Goal: Task Accomplishment & Management: Manage account settings

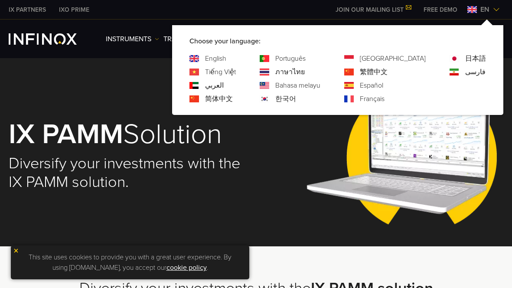
click at [392, 96] on div "Français" at bounding box center [385, 99] width 82 height 10
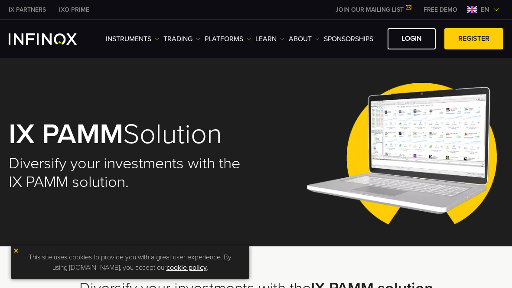
click at [497, 9] on img at bounding box center [496, 9] width 7 height 7
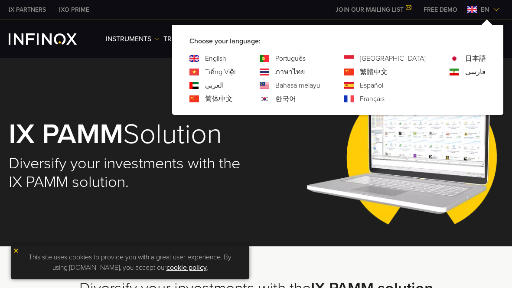
click at [385, 98] on link "Français" at bounding box center [372, 99] width 25 height 10
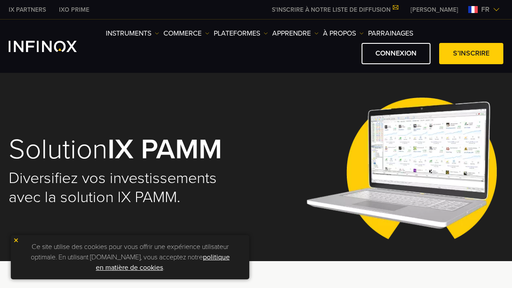
click at [328, 133] on img at bounding box center [405, 170] width 198 height 180
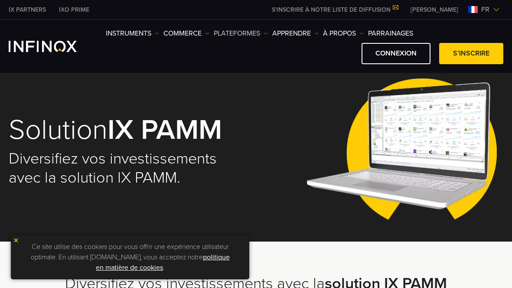
click at [267, 30] on link "PLATEFORMES" at bounding box center [241, 33] width 54 height 10
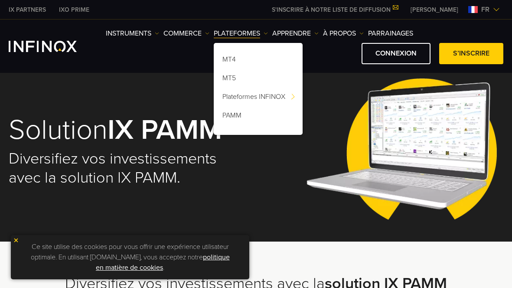
click at [344, 108] on img at bounding box center [405, 151] width 198 height 180
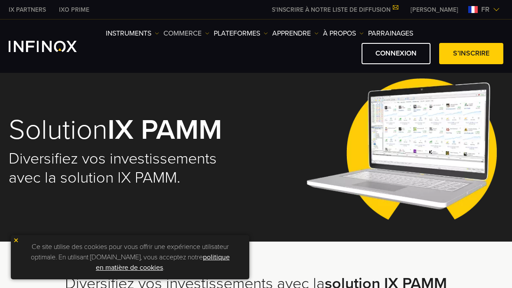
click at [208, 33] on img at bounding box center [207, 33] width 4 height 4
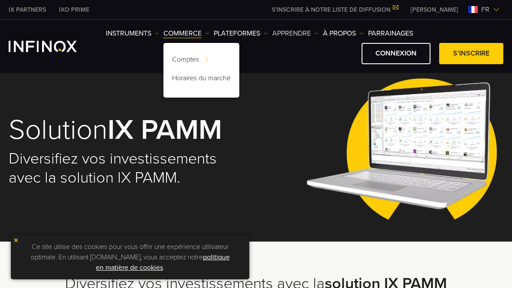
click at [316, 31] on img at bounding box center [316, 33] width 4 height 4
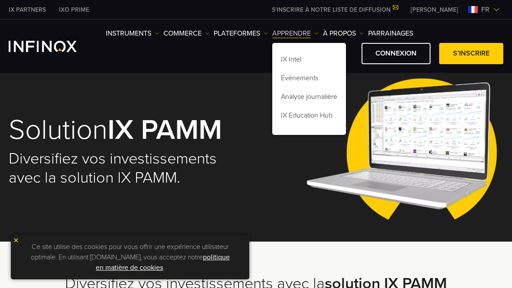
click at [314, 30] on link "APPRENDRE" at bounding box center [295, 33] width 46 height 10
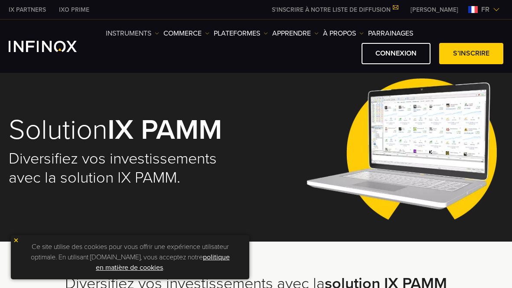
click at [154, 32] on link "INSTRUMENTS" at bounding box center [132, 33] width 53 height 10
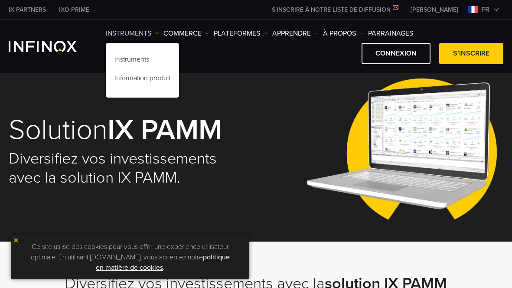
click at [154, 32] on link "INSTRUMENTS" at bounding box center [132, 33] width 53 height 10
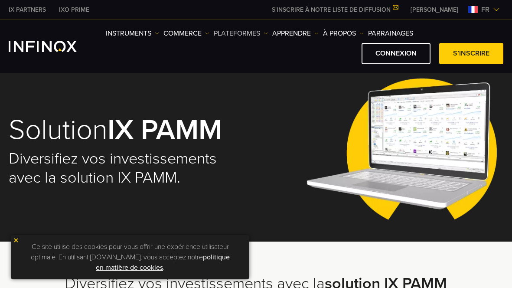
click at [265, 33] on img at bounding box center [266, 33] width 4 height 4
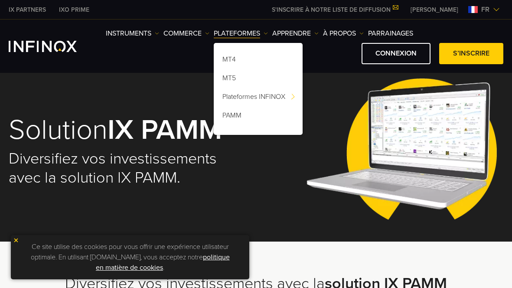
click at [314, 80] on img at bounding box center [405, 151] width 198 height 180
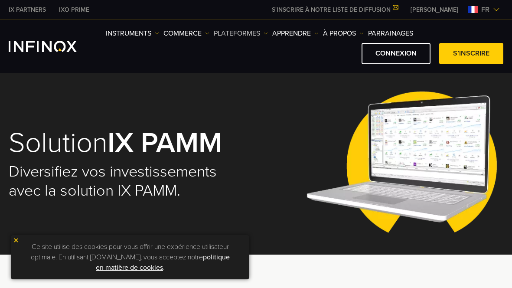
click at [267, 32] on img at bounding box center [266, 33] width 4 height 4
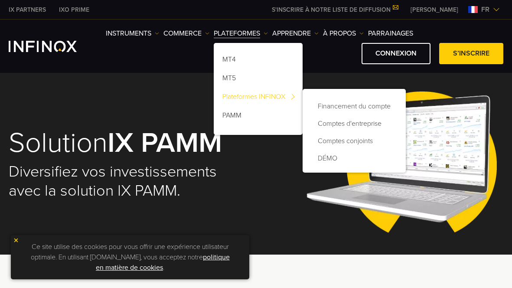
click at [248, 94] on link "Plateformes INFINOX" at bounding box center [258, 98] width 89 height 19
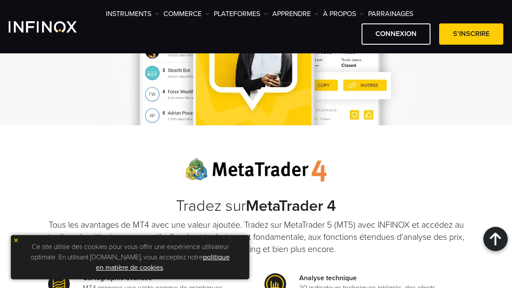
scroll to position [748, 0]
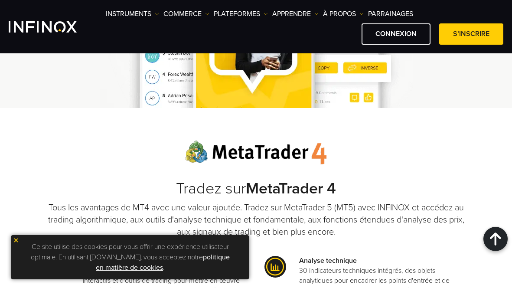
drag, startPoint x: 16, startPoint y: 238, endPoint x: 0, endPoint y: 218, distance: 25.0
click at [16, 238] on img at bounding box center [16, 240] width 6 height 6
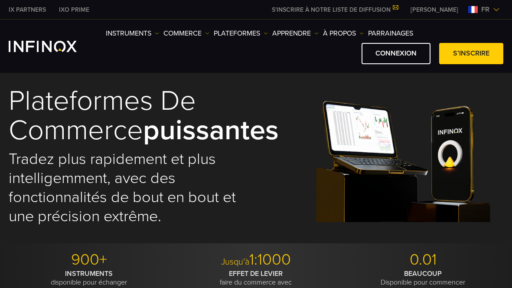
scroll to position [0, 0]
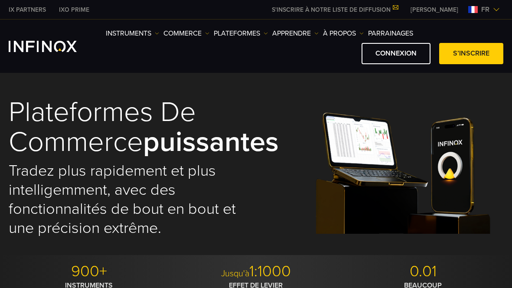
click at [335, 183] on img at bounding box center [405, 167] width 198 height 133
click at [333, 186] on img at bounding box center [405, 167] width 198 height 133
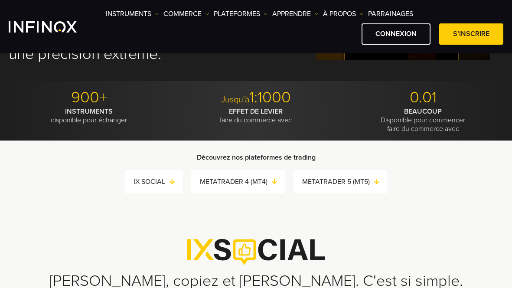
scroll to position [180, 0]
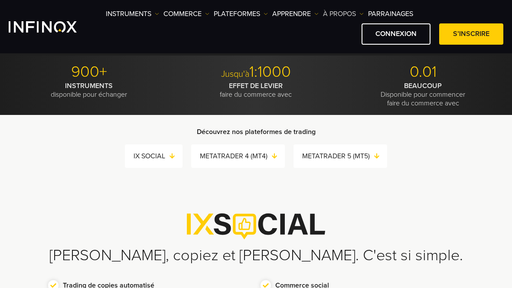
click at [362, 13] on img at bounding box center [362, 14] width 4 height 4
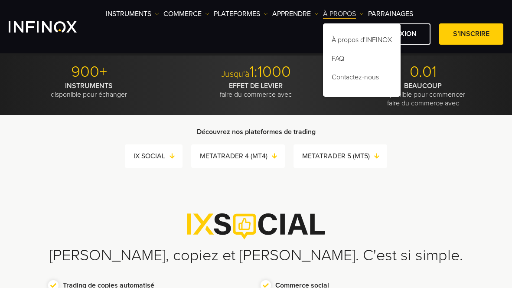
click at [362, 13] on img at bounding box center [362, 14] width 4 height 4
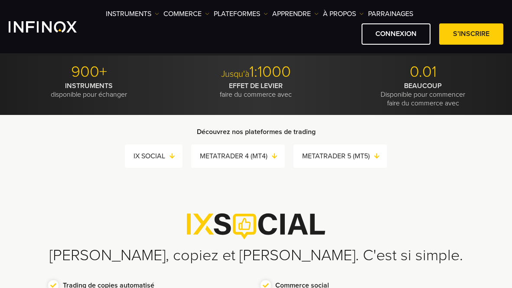
scroll to position [0, 0]
click at [158, 10] on link "INSTRUMENTS" at bounding box center [132, 14] width 53 height 10
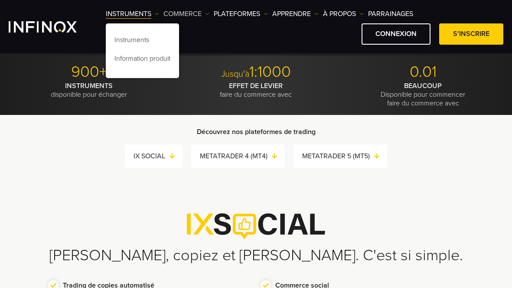
click at [203, 14] on link "COMMERCE" at bounding box center [186, 14] width 46 height 10
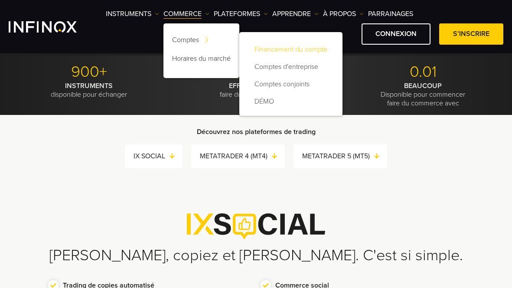
click at [261, 47] on link "Financement du compte" at bounding box center [291, 49] width 86 height 17
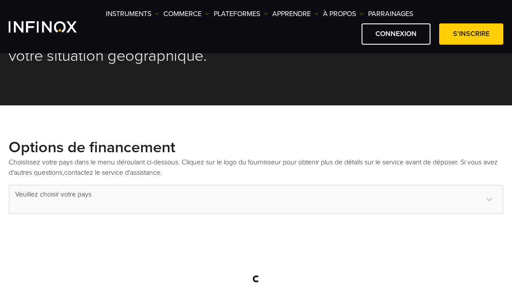
scroll to position [280, 0]
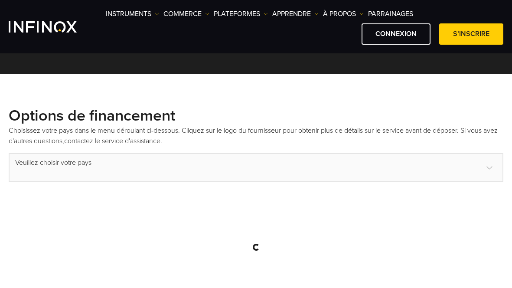
click at [493, 167] on select at bounding box center [256, 167] width 495 height 29
click at [491, 163] on select at bounding box center [256, 167] width 495 height 29
click at [490, 163] on select at bounding box center [256, 167] width 495 height 29
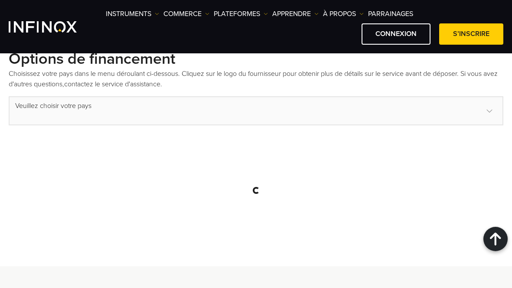
scroll to position [337, 0]
click at [489, 110] on select at bounding box center [256, 109] width 495 height 29
click at [490, 110] on select at bounding box center [256, 109] width 495 height 29
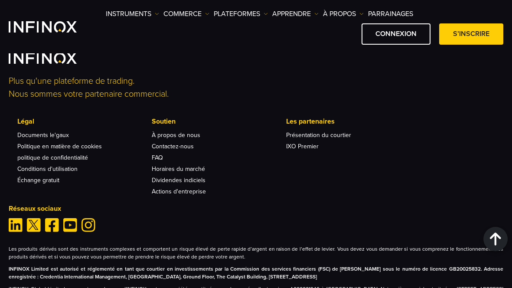
scroll to position [0, 0]
